Goal: Obtain resource: Download file/media

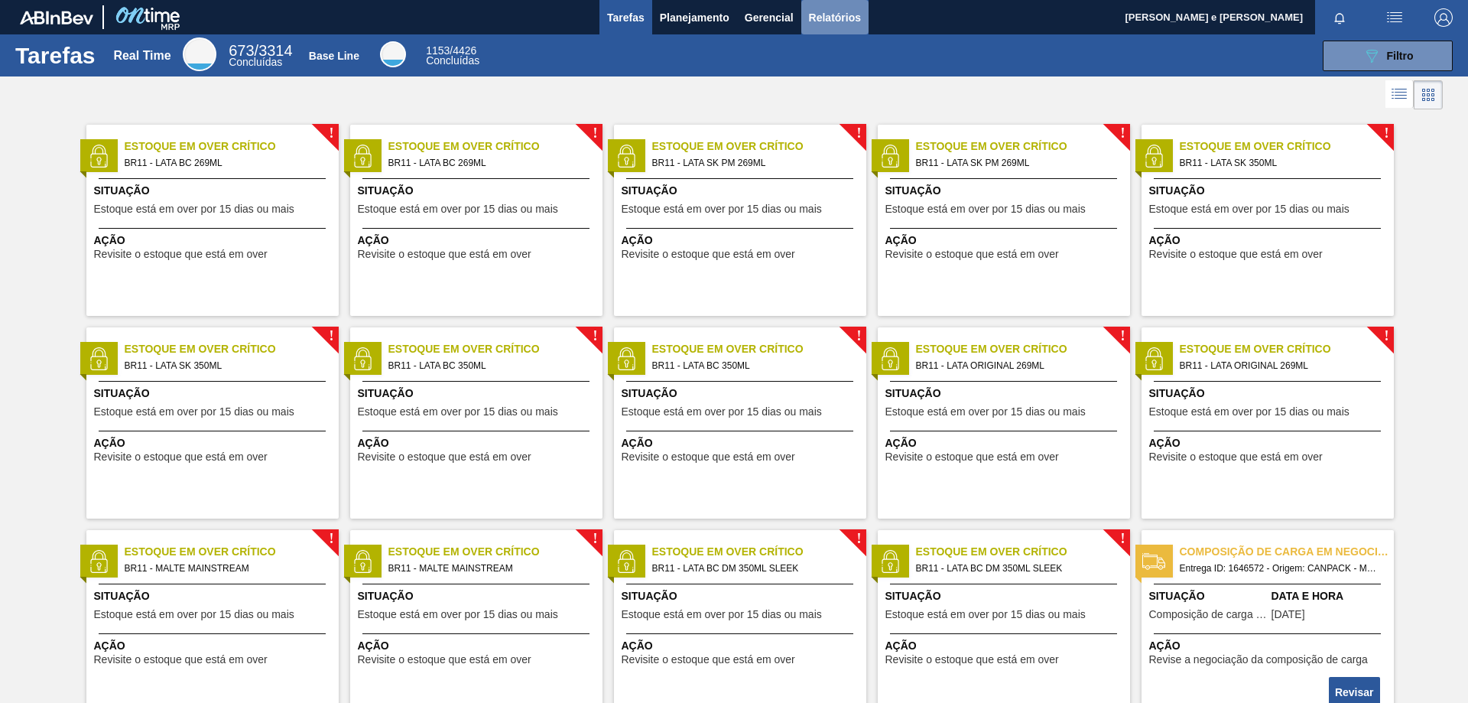
click at [839, 24] on span "Relatórios" at bounding box center [835, 17] width 52 height 18
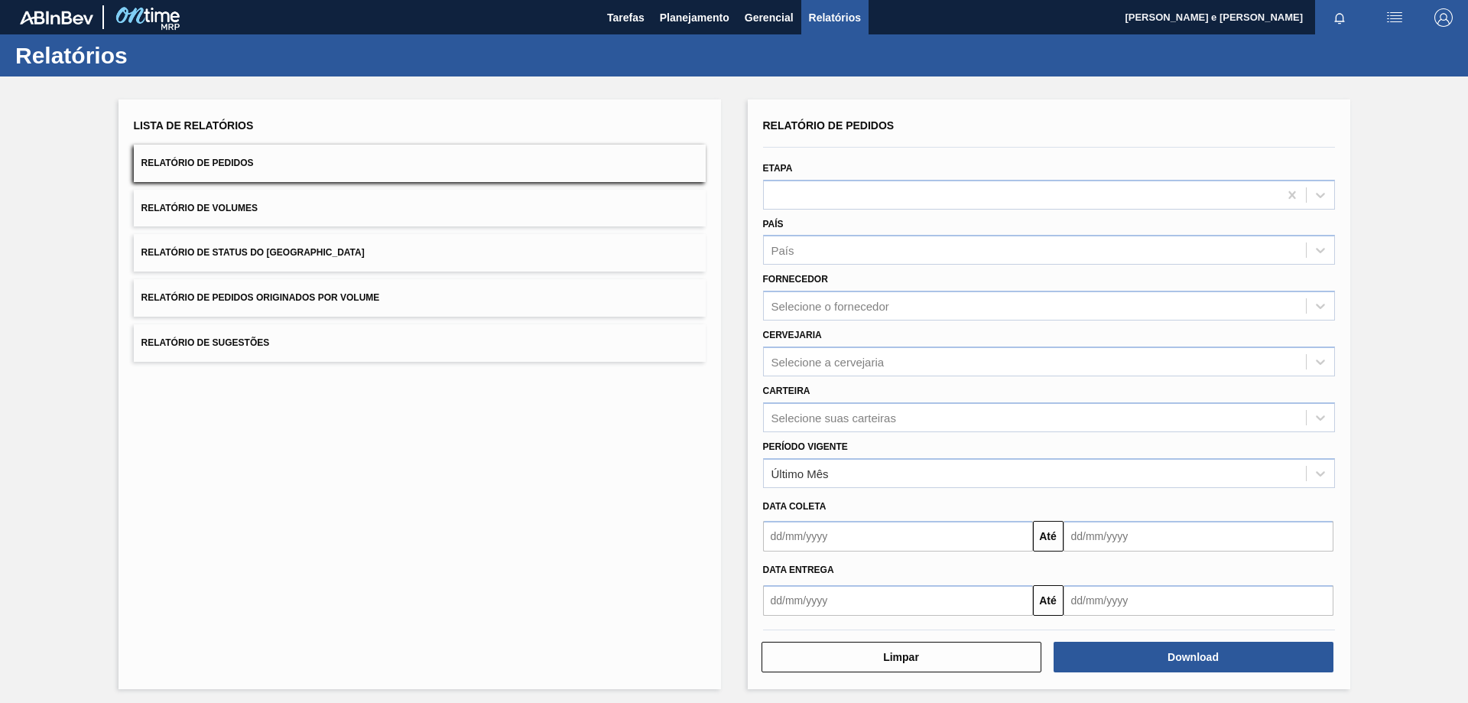
click at [455, 151] on button "Relatório de Pedidos" at bounding box center [420, 163] width 572 height 37
click at [856, 262] on div "País" at bounding box center [1049, 250] width 572 height 30
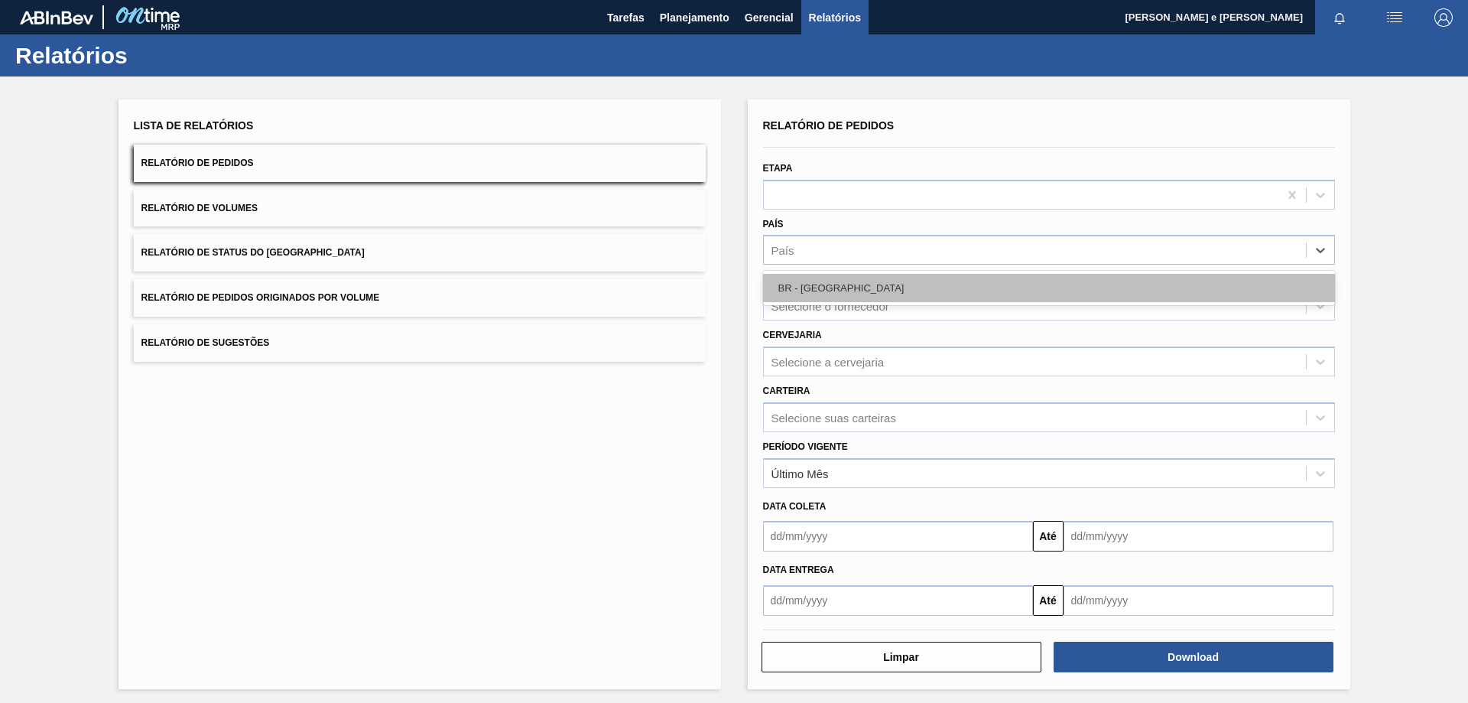
click at [832, 291] on div "BR - [GEOGRAPHIC_DATA]" at bounding box center [1049, 288] width 572 height 28
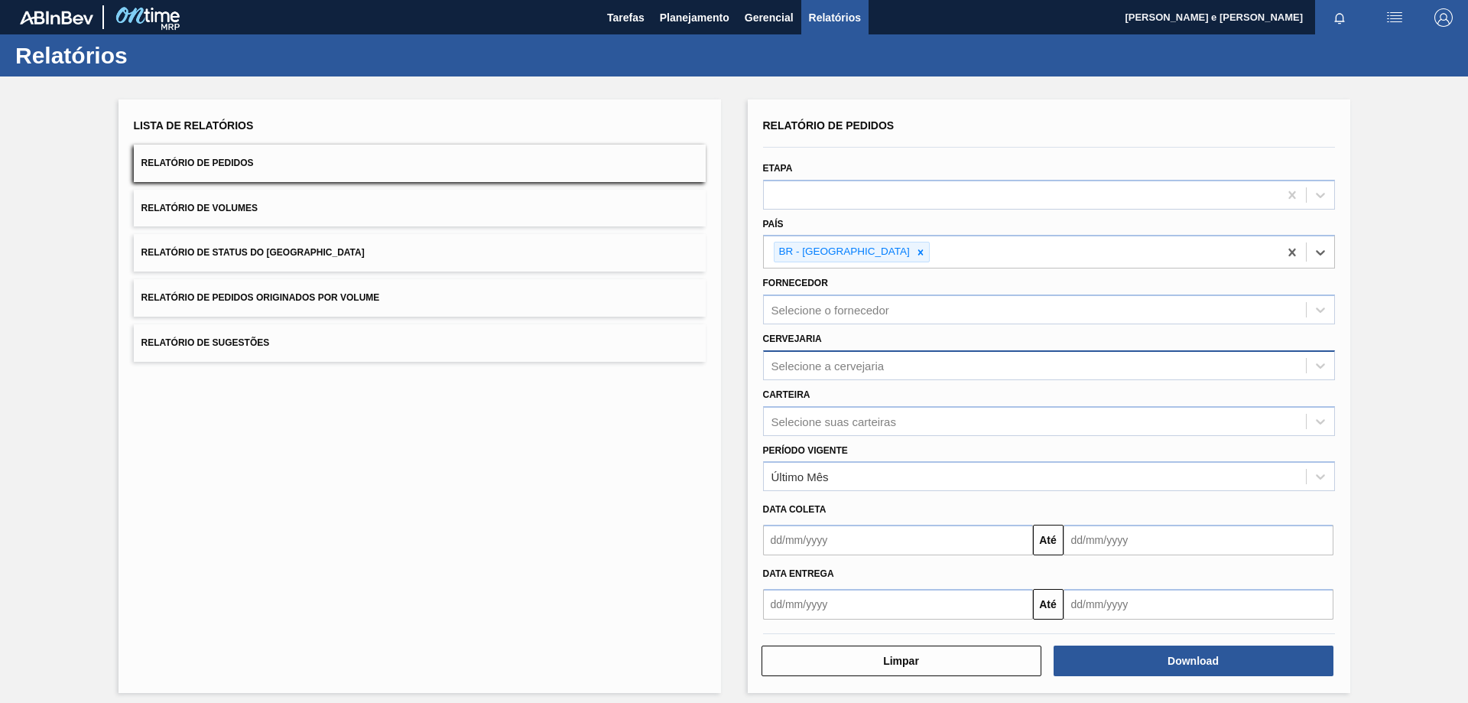
click at [819, 376] on div "Selecione a cervejaria" at bounding box center [1035, 365] width 542 height 22
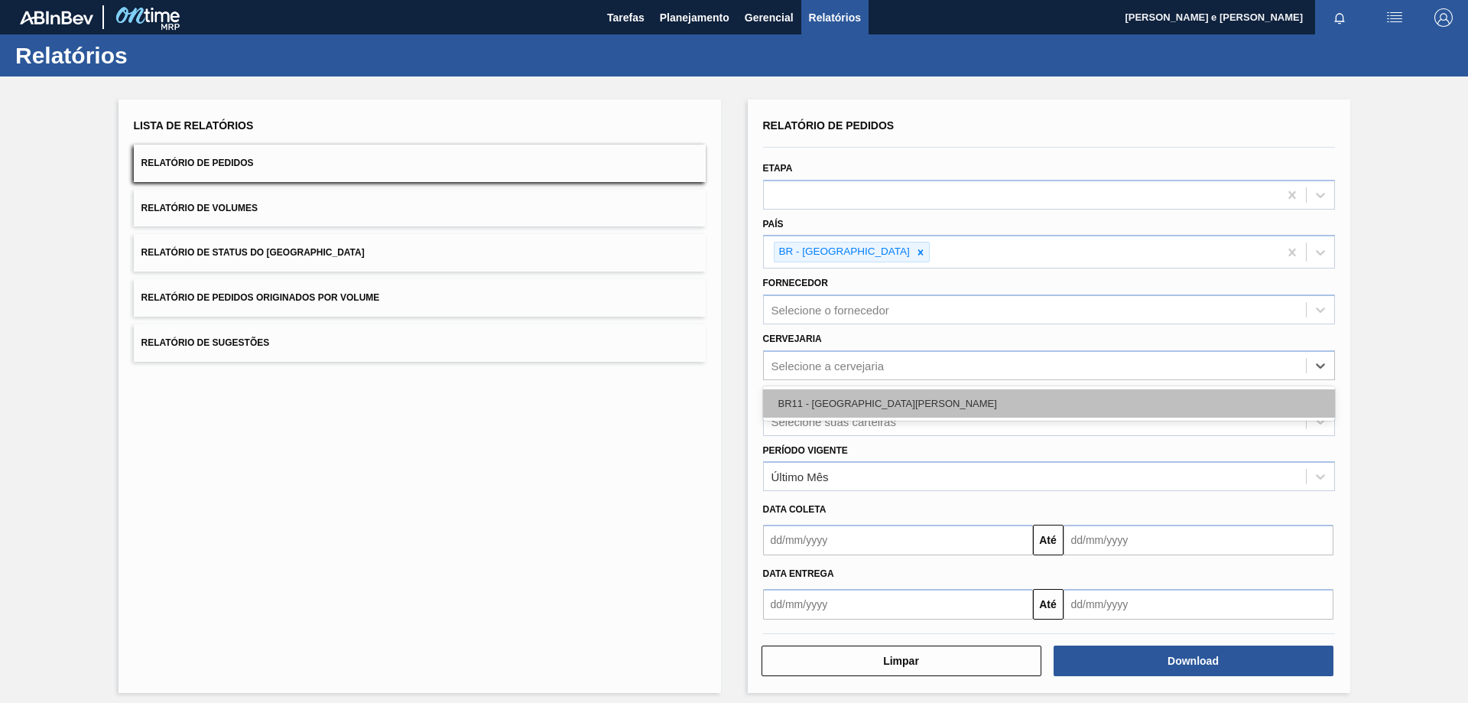
click at [814, 404] on div "BR11 - [GEOGRAPHIC_DATA][PERSON_NAME]" at bounding box center [1049, 403] width 572 height 28
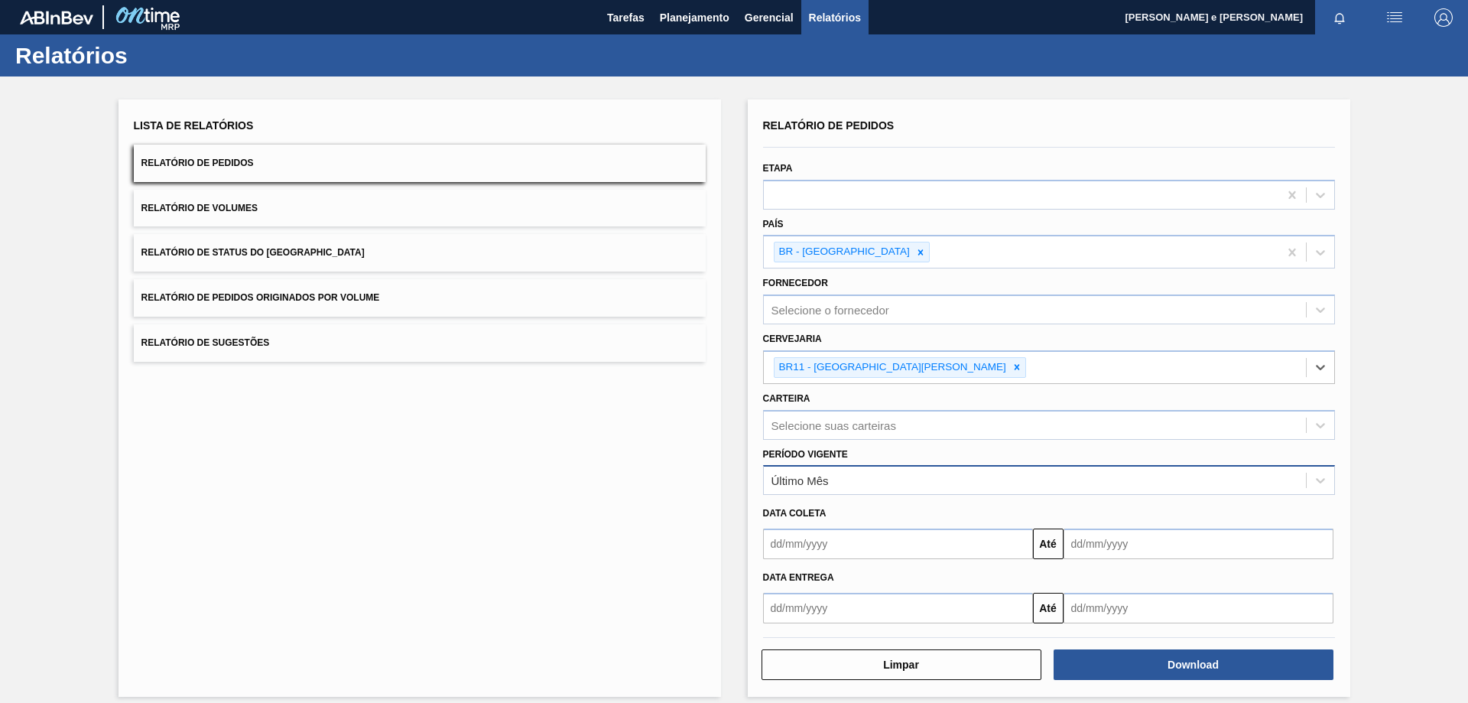
click at [849, 486] on div "Último Mês" at bounding box center [1035, 481] width 542 height 22
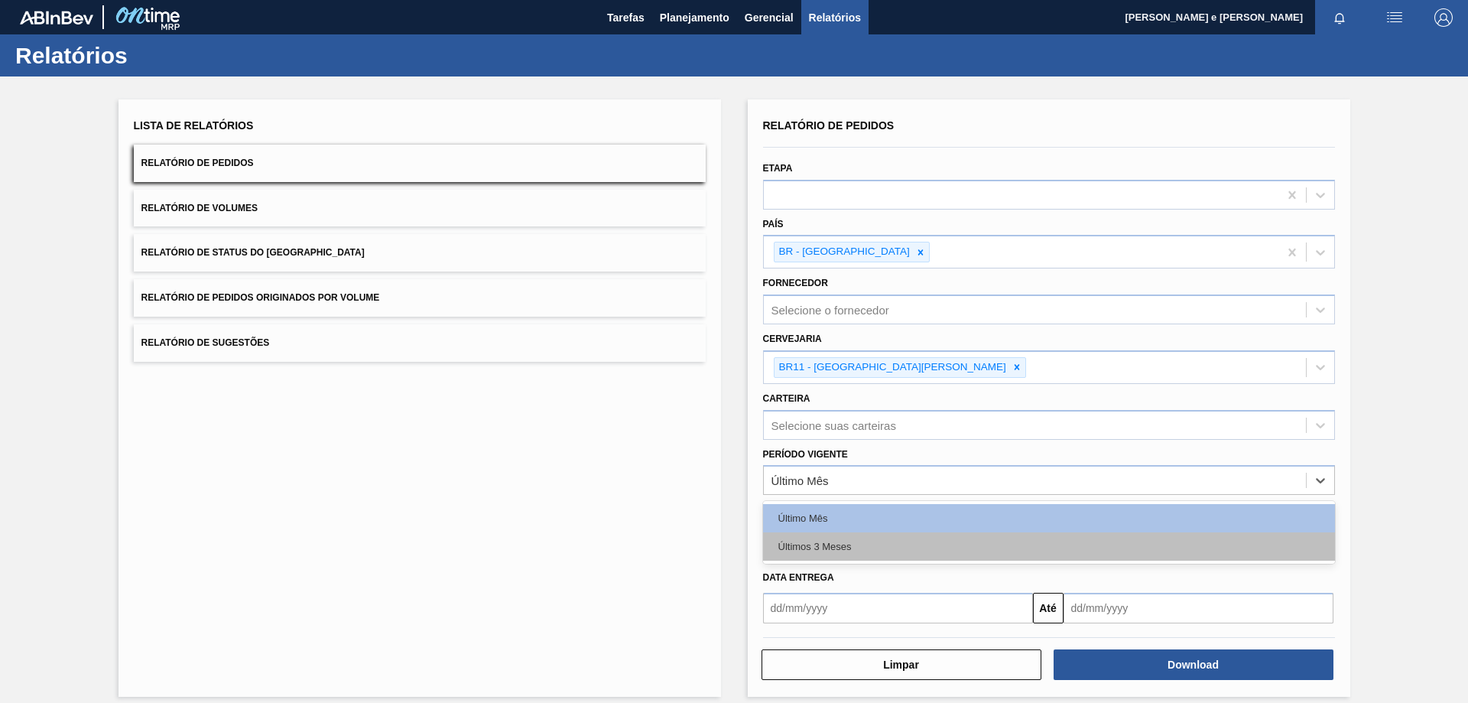
click at [798, 550] on div "Últimos 3 Meses" at bounding box center [1049, 546] width 572 height 28
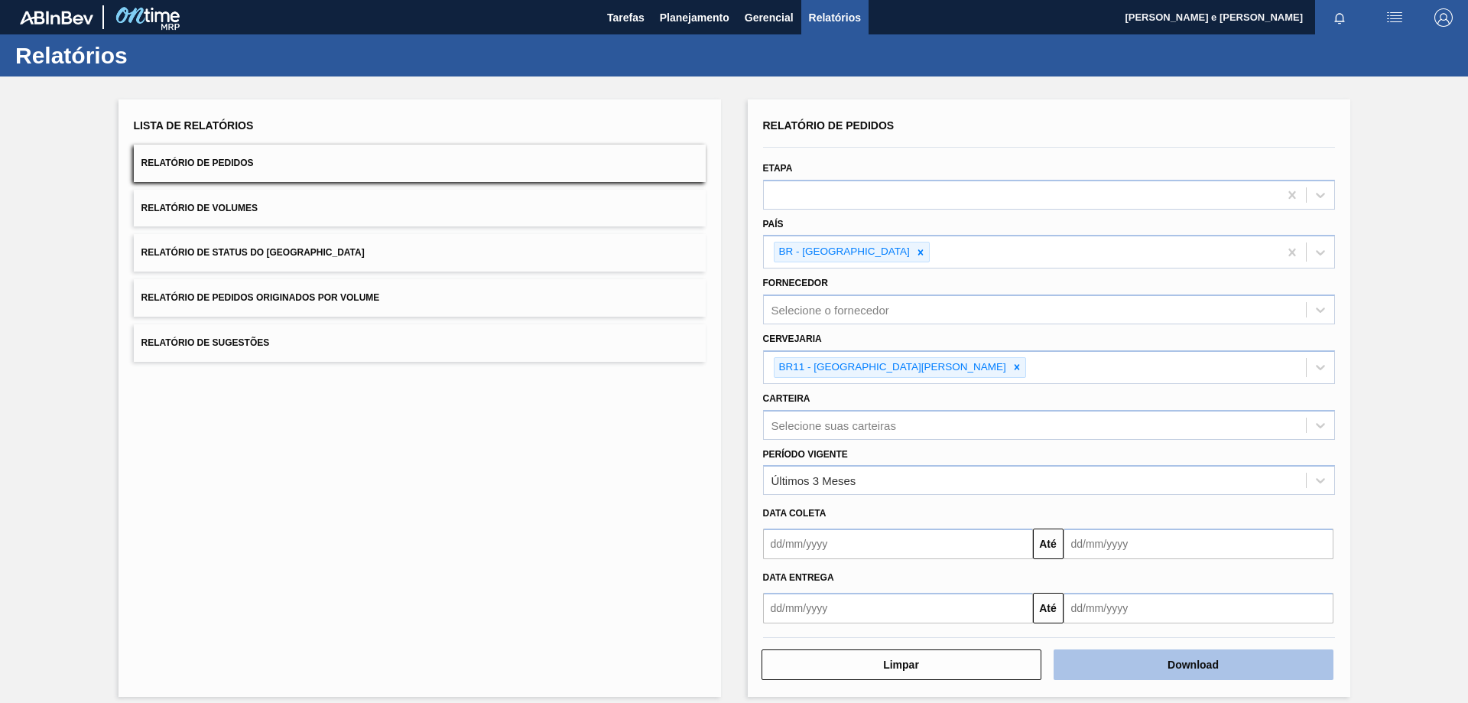
click at [1187, 671] on button "Download" at bounding box center [1194, 664] width 280 height 31
